Goal: Task Accomplishment & Management: Manage account settings

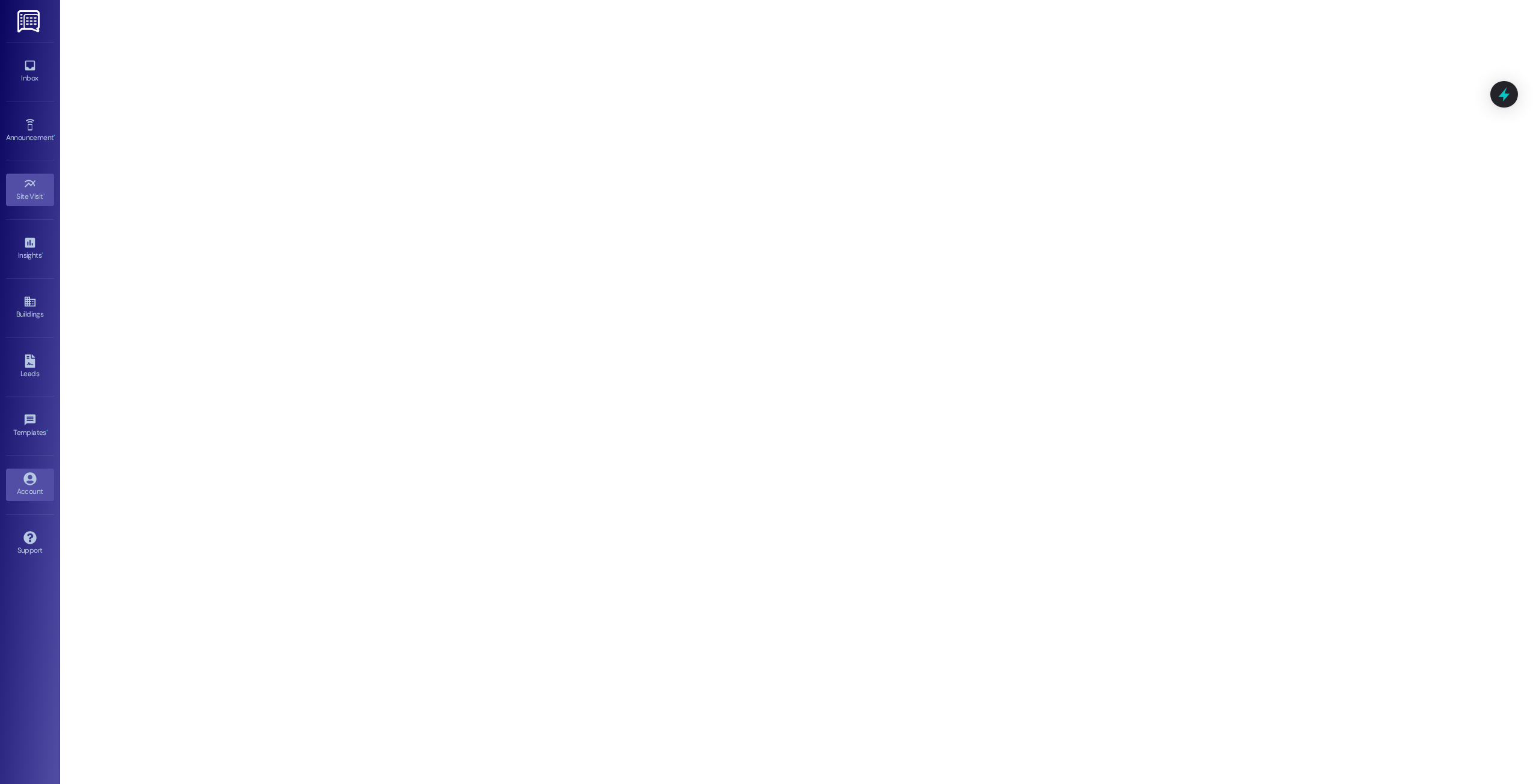
click at [21, 490] on div "Account" at bounding box center [30, 491] width 60 height 12
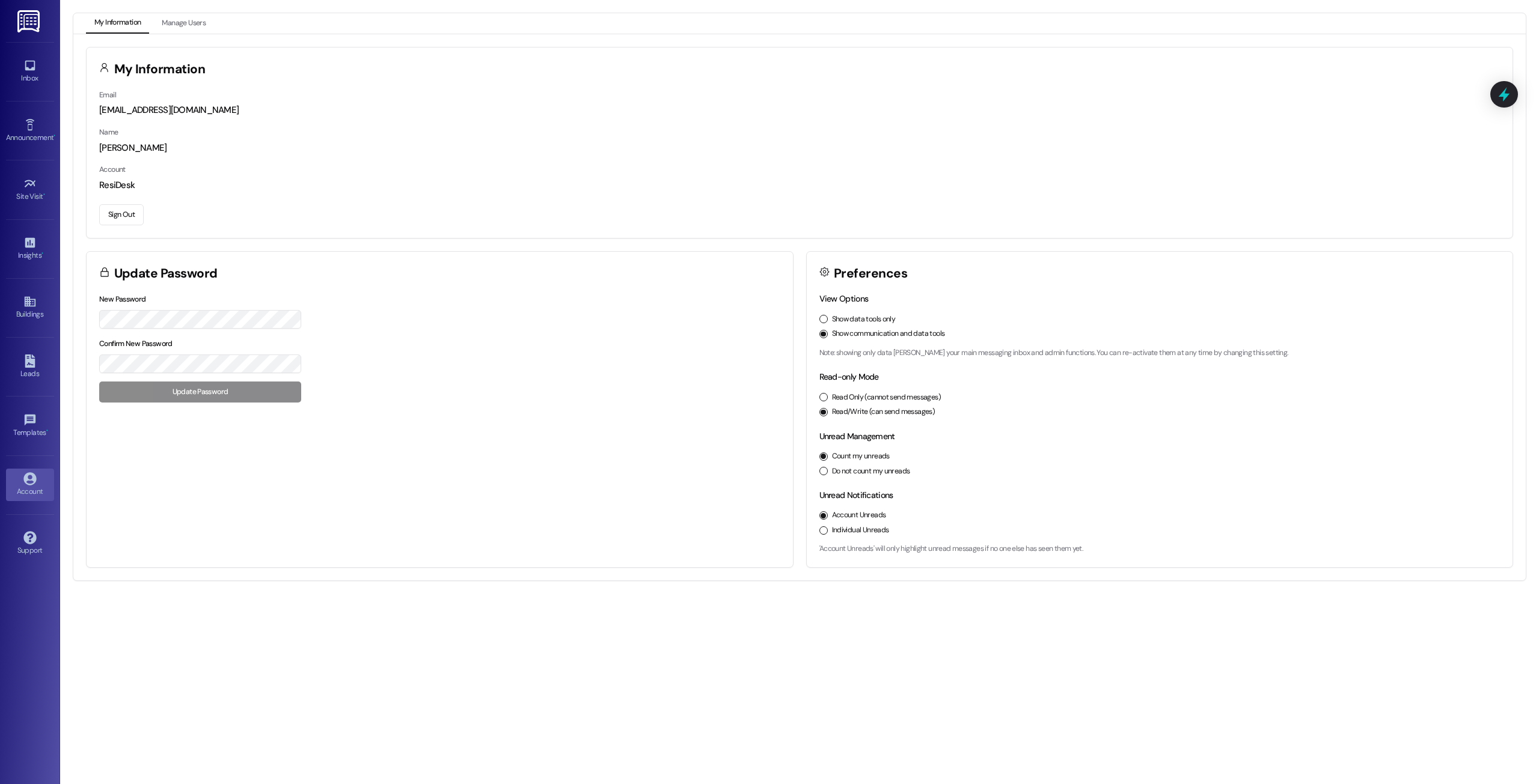
click at [119, 211] on button "Sign Out" at bounding box center [121, 215] width 45 height 21
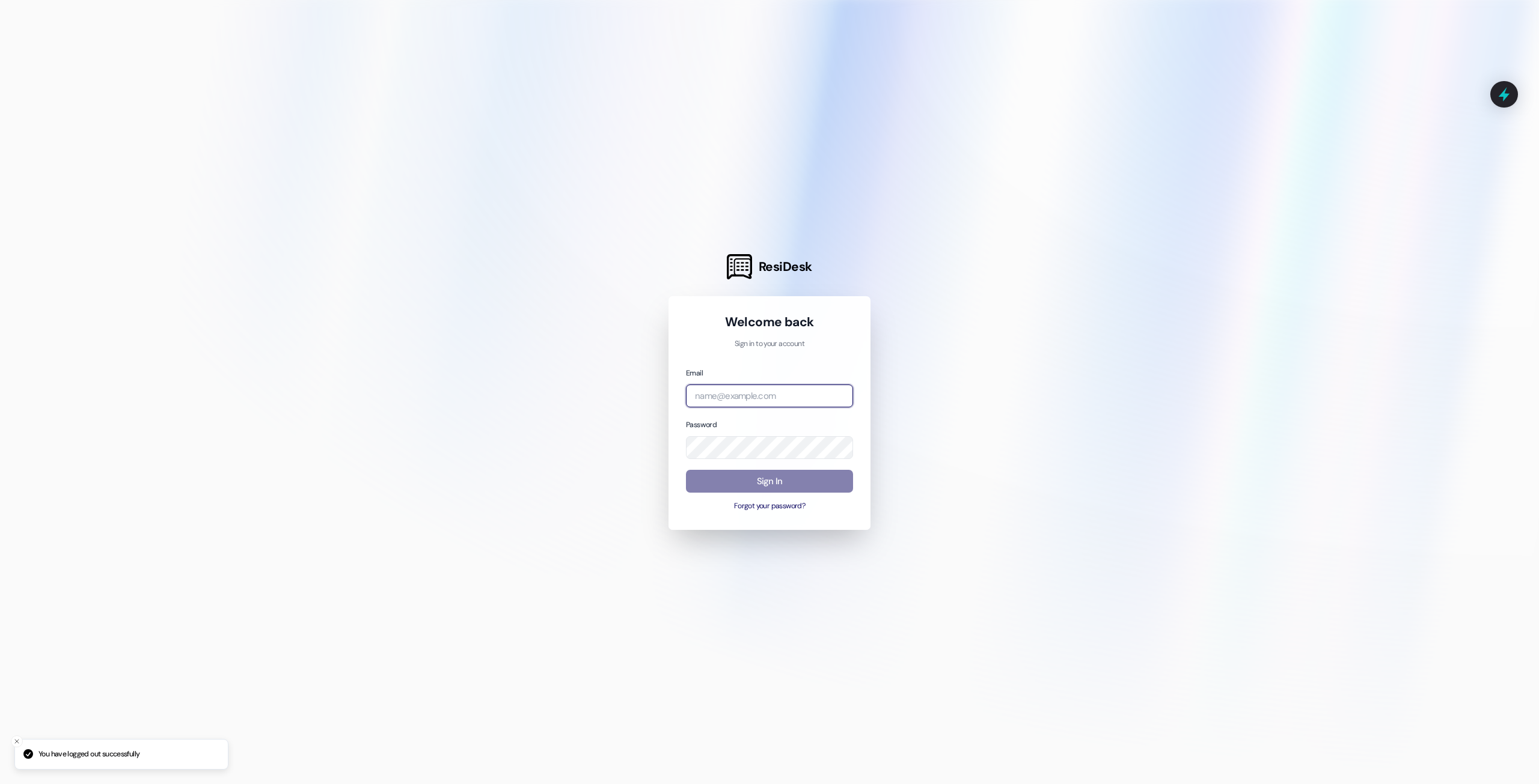
click at [745, 398] on input "email" at bounding box center [769, 396] width 167 height 23
click at [0, 783] on com-1password-button at bounding box center [0, 784] width 0 height 0
type input "[EMAIL_ADDRESS][DOMAIN_NAME]"
